Goal: Task Accomplishment & Management: Use online tool/utility

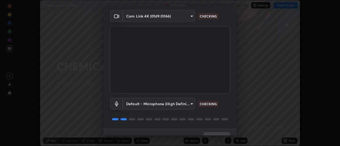
scroll to position [28, 0]
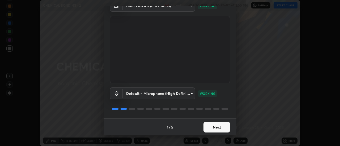
click at [222, 127] on button "Next" at bounding box center [217, 127] width 27 height 11
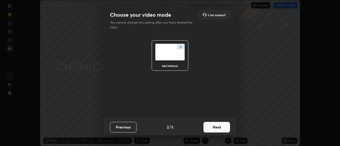
click at [221, 128] on button "Next" at bounding box center [217, 127] width 27 height 11
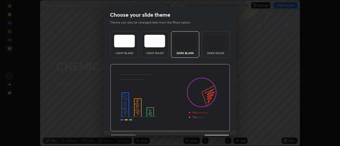
scroll to position [13, 0]
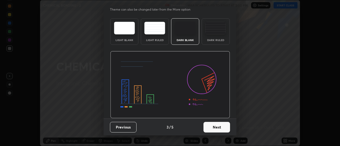
click at [223, 127] on button "Next" at bounding box center [217, 127] width 27 height 11
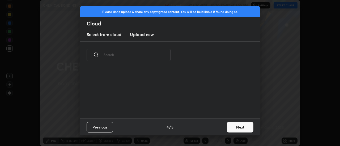
click at [236, 125] on button "Next" at bounding box center [240, 127] width 27 height 11
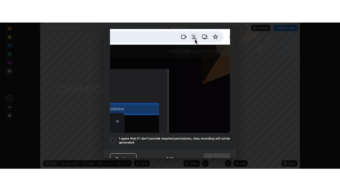
scroll to position [136, 0]
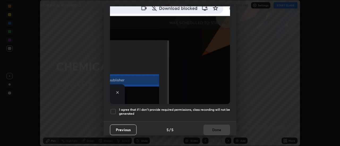
click at [115, 109] on div at bounding box center [113, 112] width 6 height 6
click at [212, 128] on button "Done" at bounding box center [217, 130] width 27 height 11
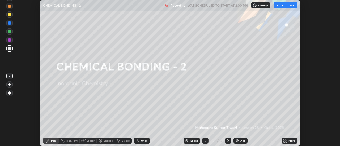
click at [285, 6] on button "START CLASS" at bounding box center [286, 5] width 24 height 6
click at [287, 141] on icon at bounding box center [286, 140] width 1 height 1
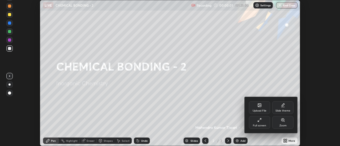
click at [253, 125] on div "Full screen" at bounding box center [259, 122] width 21 height 13
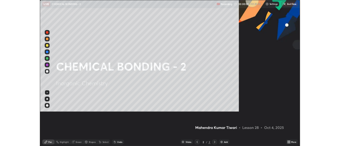
scroll to position [191, 340]
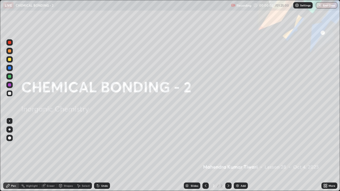
click at [237, 146] on img at bounding box center [237, 186] width 4 height 4
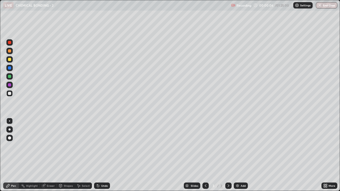
click at [11, 60] on div at bounding box center [9, 59] width 6 height 6
click at [9, 137] on div at bounding box center [9, 138] width 3 height 3
click at [69, 146] on div "Shapes" at bounding box center [68, 186] width 9 height 3
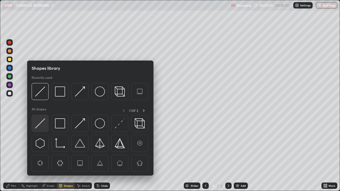
click at [44, 125] on img at bounding box center [40, 124] width 10 height 10
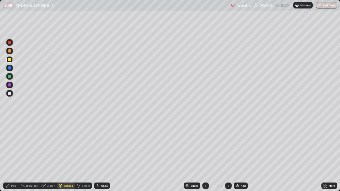
click at [15, 146] on div "Pen" at bounding box center [13, 186] width 5 height 3
click at [10, 94] on div at bounding box center [9, 93] width 3 height 3
click at [9, 74] on div at bounding box center [9, 76] width 6 height 6
click at [10, 76] on div at bounding box center [9, 76] width 3 height 3
click at [105, 146] on div "Undo" at bounding box center [102, 186] width 16 height 6
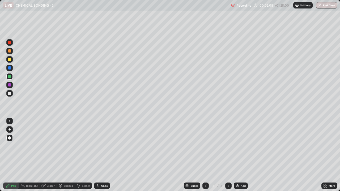
click at [64, 146] on div "Shapes" at bounding box center [68, 186] width 9 height 3
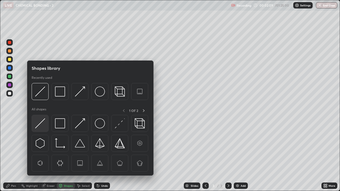
click at [40, 124] on img at bounding box center [40, 124] width 10 height 10
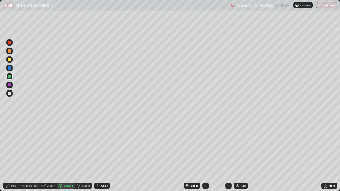
click at [13, 146] on div "Pen" at bounding box center [11, 186] width 16 height 6
click at [7, 91] on div at bounding box center [9, 93] width 6 height 6
click at [83, 146] on div "Select" at bounding box center [86, 186] width 8 height 3
click at [11, 146] on div "Pen" at bounding box center [13, 186] width 5 height 3
click at [10, 95] on div at bounding box center [9, 93] width 3 height 3
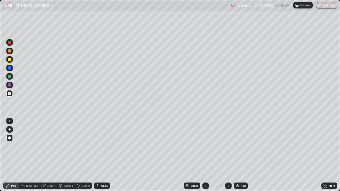
click at [10, 130] on div at bounding box center [10, 130] width 2 height 2
click at [10, 76] on div at bounding box center [9, 76] width 3 height 3
click at [85, 146] on div "Select" at bounding box center [86, 186] width 8 height 3
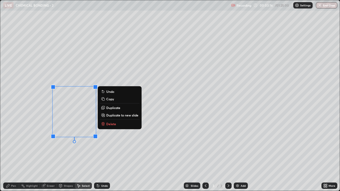
click at [106, 100] on button "Copy" at bounding box center [120, 99] width 40 height 6
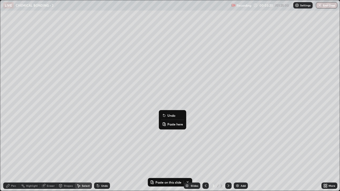
click at [172, 124] on p "Paste here" at bounding box center [175, 124] width 16 height 4
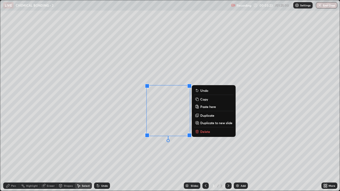
click at [163, 146] on div "0 ° Undo Copy Paste here Duplicate Duplicate to new slide Delete" at bounding box center [170, 95] width 340 height 191
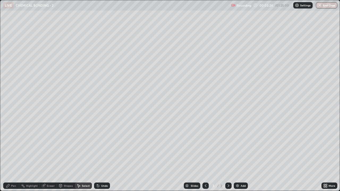
click at [53, 146] on div "Eraser" at bounding box center [51, 186] width 8 height 3
click at [11, 146] on div "Pen" at bounding box center [13, 186] width 5 height 3
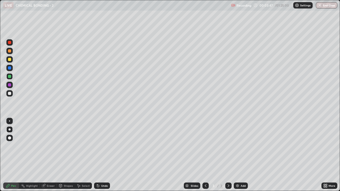
click at [10, 138] on div at bounding box center [9, 138] width 3 height 3
click at [65, 146] on div "Shapes" at bounding box center [68, 186] width 9 height 3
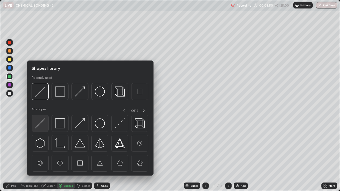
click at [42, 124] on img at bounding box center [40, 124] width 10 height 10
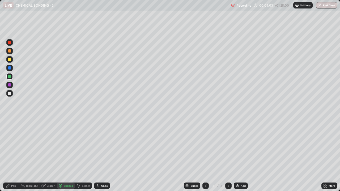
click at [10, 146] on div "Pen" at bounding box center [11, 186] width 16 height 6
click at [9, 59] on div at bounding box center [9, 59] width 3 height 3
click at [107, 146] on div "Undo" at bounding box center [104, 186] width 7 height 3
click at [64, 146] on div "Shapes" at bounding box center [68, 186] width 9 height 3
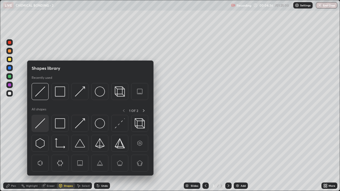
click at [41, 126] on img at bounding box center [40, 124] width 10 height 10
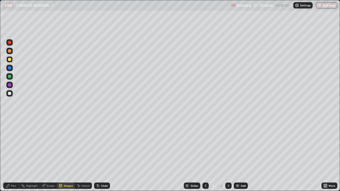
click at [13, 146] on div "Pen" at bounding box center [11, 186] width 16 height 6
click at [9, 51] on div at bounding box center [9, 50] width 3 height 3
click at [68, 146] on div "Shapes" at bounding box center [68, 186] width 9 height 3
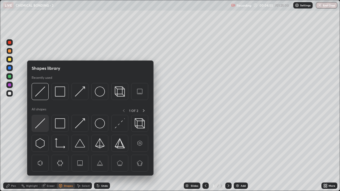
click at [43, 123] on img at bounding box center [40, 124] width 10 height 10
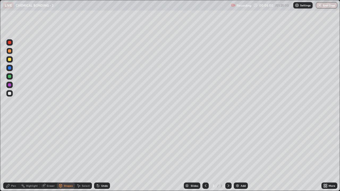
click at [11, 146] on div "Pen" at bounding box center [13, 186] width 5 height 3
click at [102, 146] on div "Undo" at bounding box center [102, 186] width 16 height 6
click at [64, 146] on div "Shapes" at bounding box center [68, 186] width 9 height 3
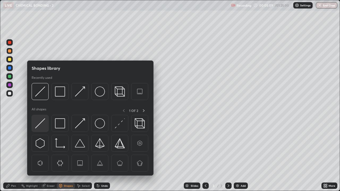
click at [43, 123] on img at bounding box center [40, 124] width 10 height 10
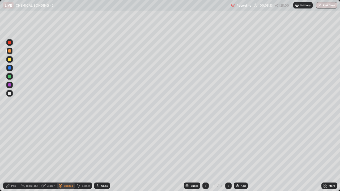
click at [18, 146] on div "Pen" at bounding box center [11, 186] width 16 height 6
click at [10, 130] on div at bounding box center [10, 130] width 2 height 2
click at [65, 146] on div "Shapes" at bounding box center [66, 186] width 18 height 6
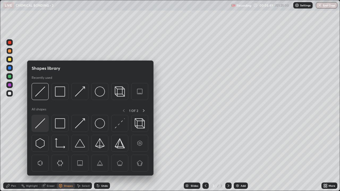
click at [44, 124] on img at bounding box center [40, 124] width 10 height 10
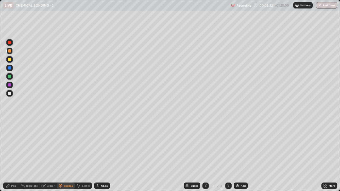
click at [67, 146] on div "Shapes" at bounding box center [66, 186] width 18 height 6
click at [104, 146] on div "Undo" at bounding box center [102, 186] width 16 height 6
click at [11, 146] on div "Pen" at bounding box center [11, 186] width 16 height 6
click at [89, 146] on div "Select" at bounding box center [86, 186] width 8 height 3
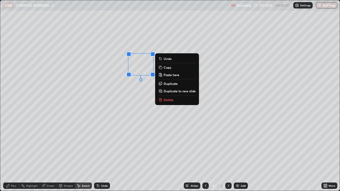
click at [172, 100] on p "Delete" at bounding box center [169, 100] width 10 height 4
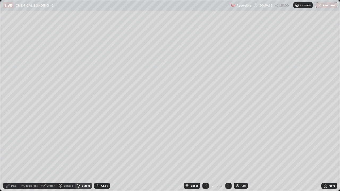
click at [241, 146] on div "Add" at bounding box center [243, 186] width 5 height 3
click at [9, 146] on div "Pen" at bounding box center [11, 186] width 16 height 6
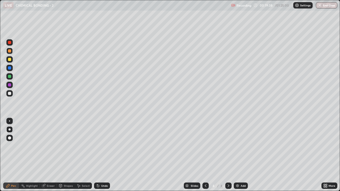
click at [9, 61] on div at bounding box center [9, 59] width 3 height 3
click at [7, 138] on div at bounding box center [9, 138] width 6 height 6
click at [69, 146] on div "Shapes" at bounding box center [68, 186] width 9 height 3
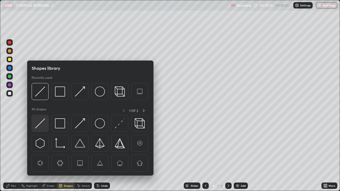
click at [43, 124] on img at bounding box center [40, 124] width 10 height 10
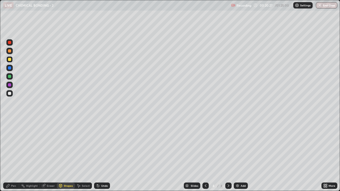
click at [9, 93] on div at bounding box center [9, 93] width 3 height 3
click at [8, 146] on icon at bounding box center [7, 185] width 3 height 3
click at [68, 146] on div "Shapes" at bounding box center [66, 186] width 18 height 6
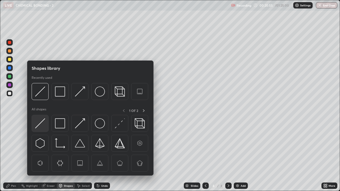
click at [45, 123] on img at bounding box center [40, 124] width 10 height 10
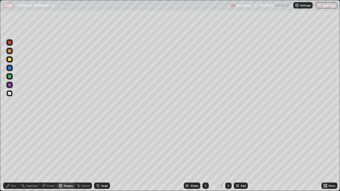
click at [9, 146] on icon at bounding box center [8, 186] width 4 height 4
click at [325, 146] on icon at bounding box center [324, 184] width 1 height 1
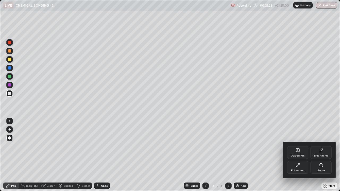
click at [299, 146] on div "Full screen" at bounding box center [297, 167] width 21 height 13
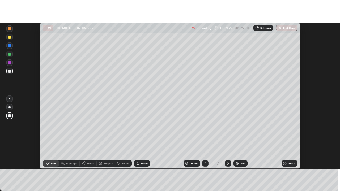
scroll to position [26430, 26237]
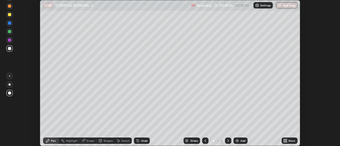
click at [283, 140] on div "More" at bounding box center [290, 141] width 16 height 6
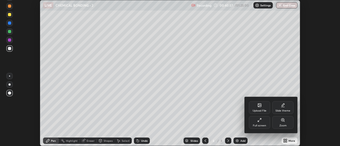
click at [263, 124] on div "Full screen" at bounding box center [259, 122] width 21 height 13
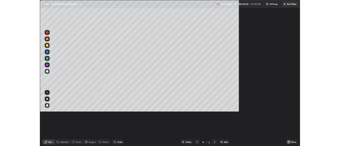
scroll to position [191, 340]
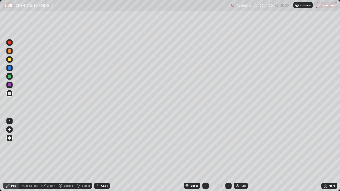
click at [79, 146] on icon at bounding box center [79, 186] width 4 height 4
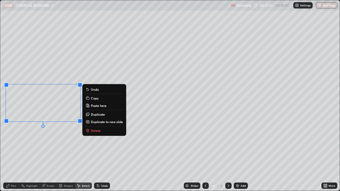
click at [98, 131] on p "Delete" at bounding box center [96, 131] width 10 height 4
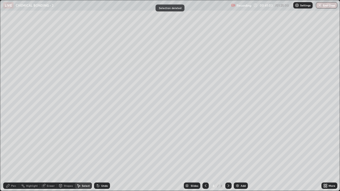
click at [15, 146] on div "Pen" at bounding box center [13, 186] width 5 height 3
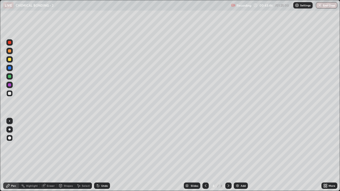
click at [243, 146] on div "Add" at bounding box center [243, 186] width 5 height 3
click at [10, 58] on div at bounding box center [9, 59] width 3 height 3
click at [68, 146] on div "Shapes" at bounding box center [68, 186] width 9 height 3
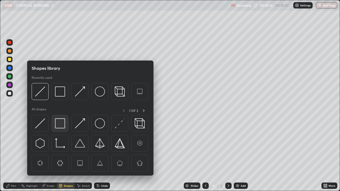
click at [62, 123] on img at bounding box center [60, 124] width 10 height 10
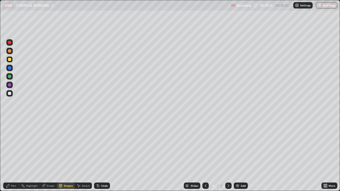
click at [12, 146] on div "Pen" at bounding box center [13, 186] width 5 height 3
click at [106, 146] on div "Undo" at bounding box center [104, 186] width 7 height 3
click at [105, 146] on div "Undo" at bounding box center [102, 186] width 16 height 6
click at [103, 146] on div "Undo" at bounding box center [102, 186] width 16 height 6
click at [101, 146] on div "Undo" at bounding box center [102, 186] width 16 height 6
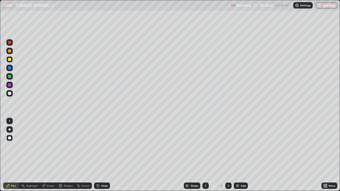
click at [83, 146] on div "Select" at bounding box center [86, 186] width 8 height 3
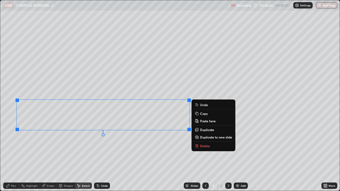
click at [204, 115] on p "Copy" at bounding box center [204, 114] width 8 height 4
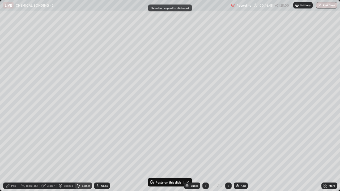
click at [241, 146] on div "Add" at bounding box center [241, 186] width 14 height 6
click at [75, 44] on div "0 ° Undo Copy Paste here Duplicate Duplicate to new slide Delete" at bounding box center [170, 95] width 340 height 191
click at [64, 56] on div "0 ° Undo Copy Paste here Duplicate Duplicate to new slide Delete" at bounding box center [170, 95] width 340 height 191
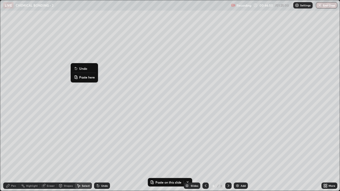
click at [84, 78] on p "Paste here" at bounding box center [87, 77] width 16 height 4
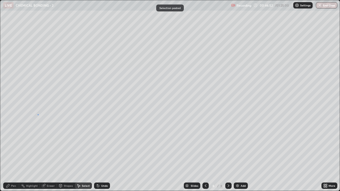
click at [38, 115] on div "0 ° Undo Copy Paste here Duplicate Duplicate to new slide Delete" at bounding box center [170, 95] width 340 height 191
click at [84, 146] on div "Select" at bounding box center [86, 186] width 8 height 3
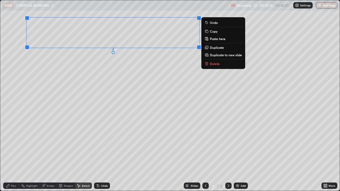
click at [106, 81] on div "0 ° Undo Copy Paste here Duplicate Duplicate to new slide Delete" at bounding box center [170, 95] width 340 height 191
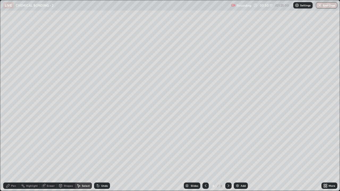
click at [68, 146] on div "Shapes" at bounding box center [68, 186] width 9 height 3
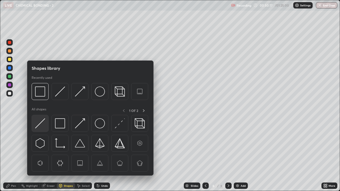
click at [43, 128] on img at bounding box center [40, 124] width 10 height 10
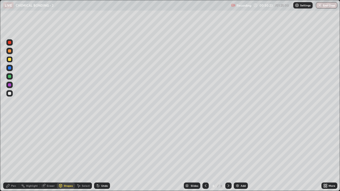
click at [9, 146] on div "Pen" at bounding box center [11, 186] width 16 height 6
click at [9, 91] on div at bounding box center [9, 93] width 6 height 6
click at [241, 146] on div "Add" at bounding box center [241, 186] width 14 height 6
click at [9, 58] on div at bounding box center [9, 59] width 3 height 3
click at [67, 146] on div "Shapes" at bounding box center [68, 186] width 9 height 3
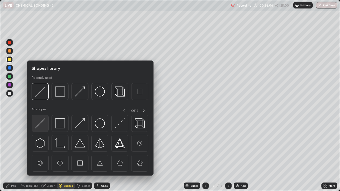
click at [41, 128] on img at bounding box center [40, 124] width 10 height 10
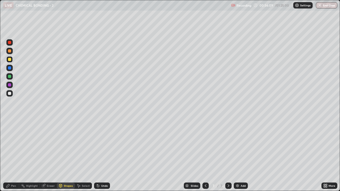
click at [66, 146] on div "Shapes" at bounding box center [68, 186] width 9 height 3
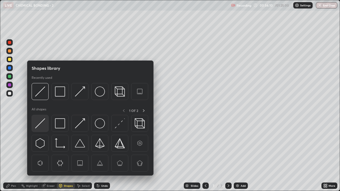
click at [43, 125] on img at bounding box center [40, 124] width 10 height 10
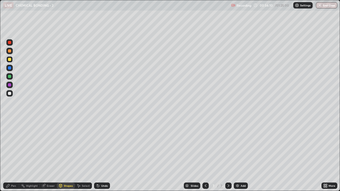
click at [9, 92] on div at bounding box center [9, 93] width 3 height 3
click at [14, 146] on div "Pen" at bounding box center [11, 186] width 16 height 6
click at [101, 146] on div "Undo" at bounding box center [102, 186] width 16 height 6
click at [9, 77] on div at bounding box center [9, 76] width 3 height 3
click at [65, 146] on div "Shapes" at bounding box center [68, 186] width 9 height 3
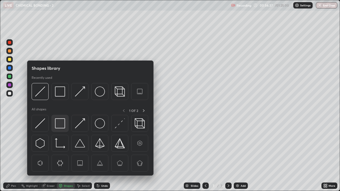
click at [54, 120] on div at bounding box center [60, 123] width 17 height 17
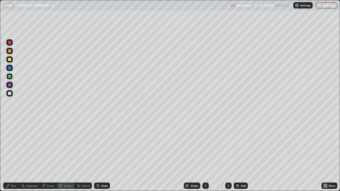
click at [64, 146] on div "Shapes" at bounding box center [66, 186] width 18 height 6
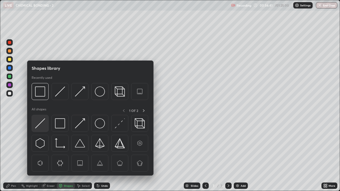
click at [40, 122] on img at bounding box center [40, 124] width 10 height 10
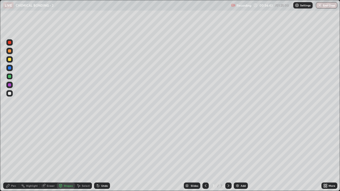
click at [11, 146] on div "Pen" at bounding box center [11, 186] width 16 height 6
click at [9, 92] on div at bounding box center [9, 93] width 3 height 3
click at [47, 146] on div "Eraser" at bounding box center [51, 186] width 8 height 3
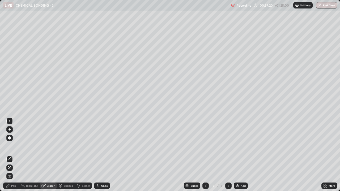
click at [13, 146] on div "Pen" at bounding box center [11, 186] width 16 height 6
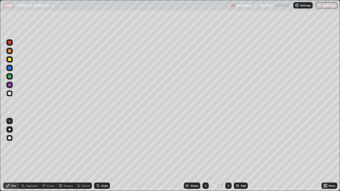
click at [10, 77] on div at bounding box center [9, 76] width 3 height 3
click at [8, 96] on div at bounding box center [9, 93] width 6 height 6
click at [244, 146] on div "Add" at bounding box center [243, 186] width 5 height 3
click at [10, 59] on div at bounding box center [9, 59] width 3 height 3
click at [77, 146] on div "Select" at bounding box center [83, 186] width 17 height 6
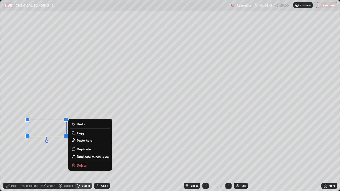
click at [79, 146] on p "Delete" at bounding box center [82, 165] width 10 height 4
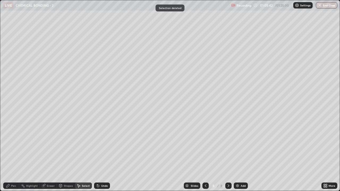
click at [11, 146] on div "Pen" at bounding box center [13, 186] width 5 height 3
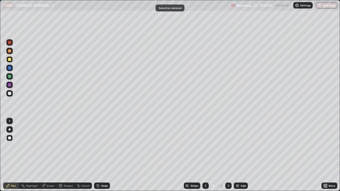
click at [9, 93] on div at bounding box center [9, 93] width 3 height 3
click at [326, 146] on icon at bounding box center [326, 186] width 1 height 1
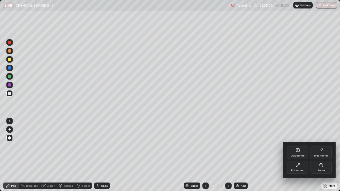
click at [304, 146] on div "Full screen" at bounding box center [297, 167] width 21 height 13
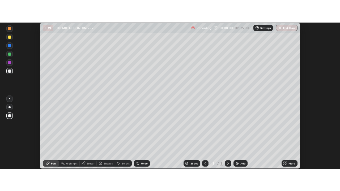
scroll to position [26430, 26237]
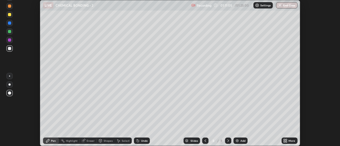
click at [286, 140] on icon at bounding box center [286, 140] width 1 height 1
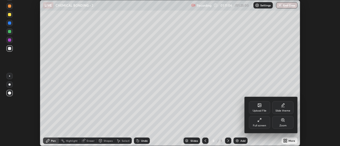
click at [258, 123] on div "Full screen" at bounding box center [259, 122] width 21 height 13
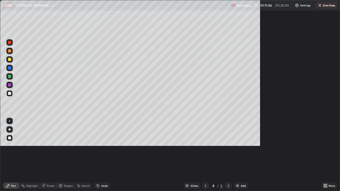
scroll to position [191, 340]
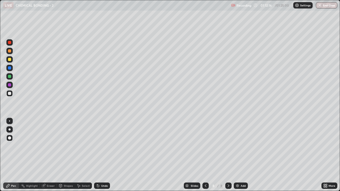
click at [240, 146] on div "Add" at bounding box center [241, 186] width 14 height 6
click at [9, 59] on div at bounding box center [9, 59] width 3 height 3
click at [9, 90] on div at bounding box center [9, 93] width 6 height 6
click at [10, 85] on div at bounding box center [9, 84] width 3 height 3
click at [8, 74] on div at bounding box center [9, 76] width 6 height 6
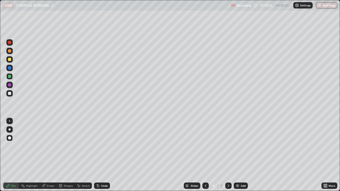
click at [241, 146] on div "Add" at bounding box center [241, 186] width 14 height 6
click at [11, 60] on div at bounding box center [9, 59] width 6 height 6
click at [325, 7] on button "End Class" at bounding box center [327, 5] width 22 height 6
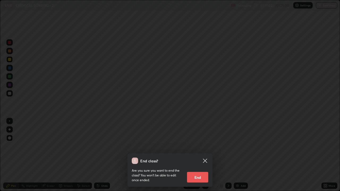
click at [206, 146] on button "End" at bounding box center [197, 177] width 21 height 11
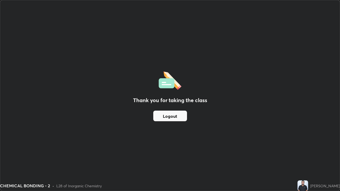
click at [182, 118] on button "Logout" at bounding box center [170, 116] width 34 height 11
